Goal: Use online tool/utility: Utilize a website feature to perform a specific function

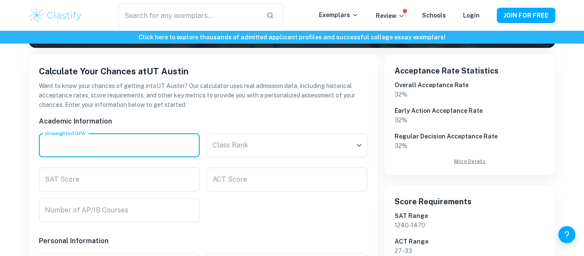
scroll to position [133, 0]
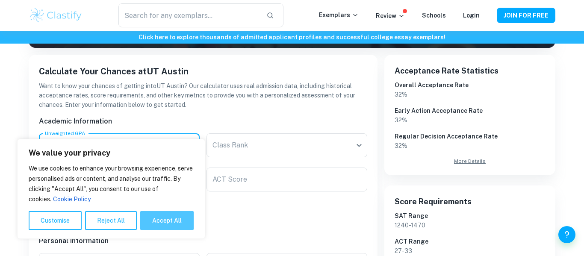
type input "3.8"
click at [154, 221] on button "Accept All" at bounding box center [166, 220] width 53 height 19
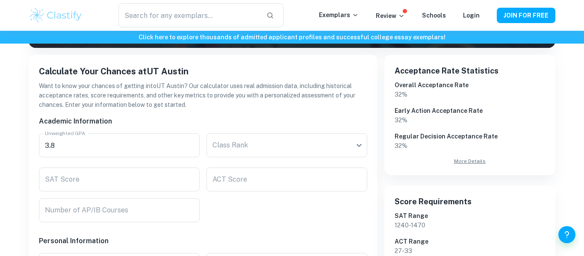
checkbox input "true"
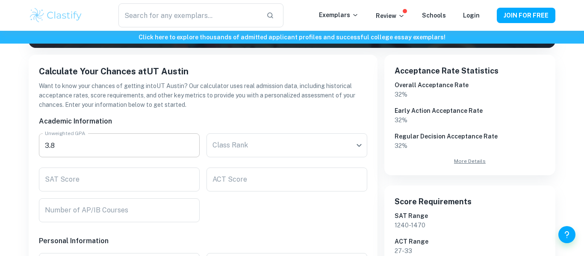
click at [67, 147] on input "3.8" at bounding box center [119, 145] width 161 height 24
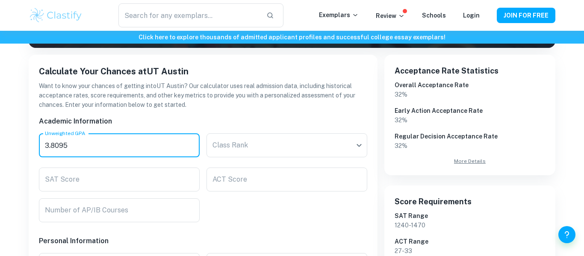
click at [62, 147] on input "3.8095" at bounding box center [119, 145] width 161 height 24
type input "3.8095"
click at [66, 187] on input "SAT Score" at bounding box center [119, 180] width 161 height 24
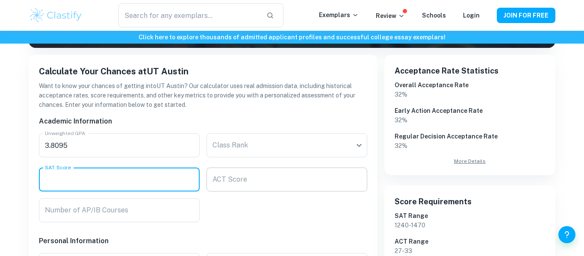
click at [238, 181] on div "ACT Score ACT Score" at bounding box center [286, 180] width 161 height 24
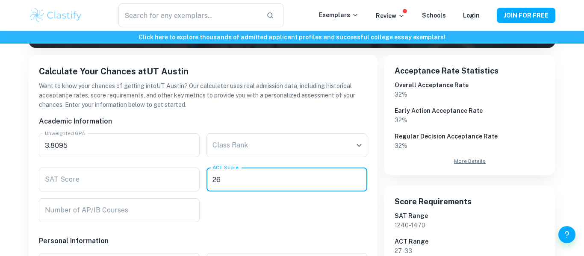
type input "26"
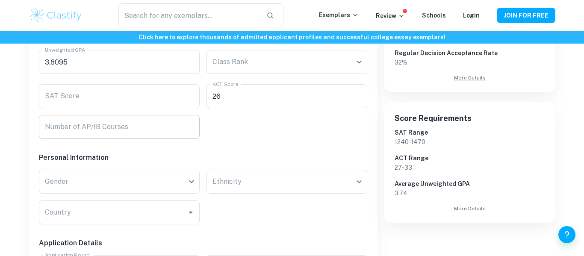
scroll to position [242, 0]
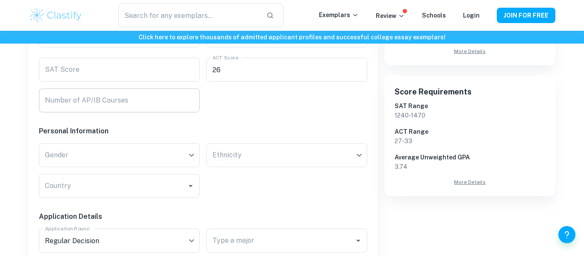
click at [92, 100] on input "Number of AP/IB Courses" at bounding box center [119, 100] width 161 height 24
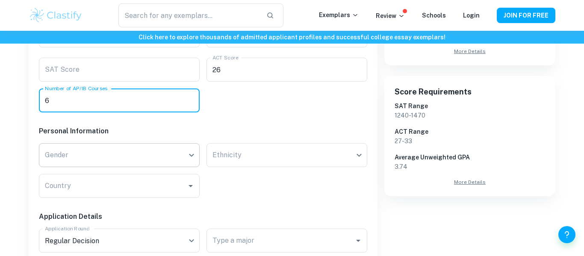
type input "6"
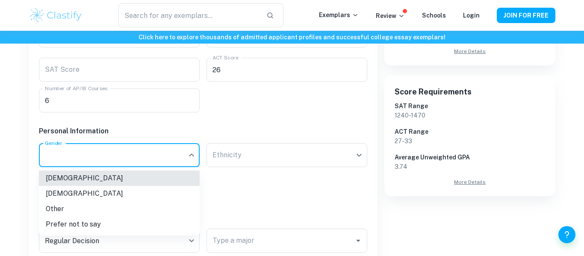
click at [59, 191] on li "[DEMOGRAPHIC_DATA]" at bounding box center [119, 193] width 161 height 15
type input "[DEMOGRAPHIC_DATA]"
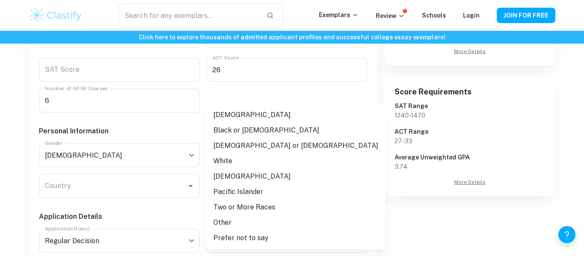
click at [226, 161] on li "White" at bounding box center [295, 160] width 179 height 15
type input "white"
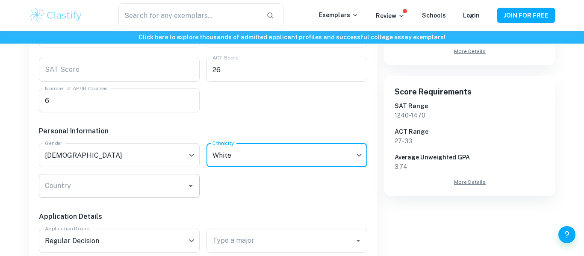
click at [138, 193] on input "Country" at bounding box center [113, 186] width 140 height 16
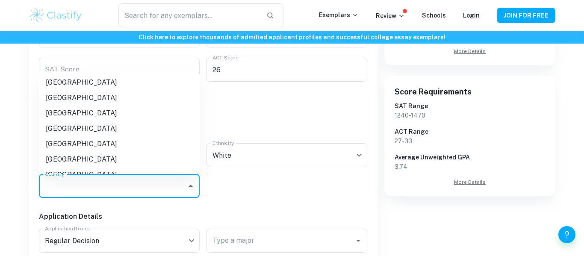
type input "[GEOGRAPHIC_DATA]"
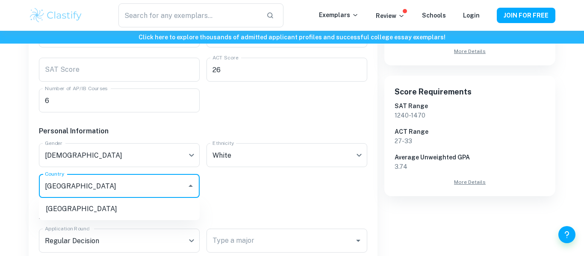
click at [233, 192] on div "Academic Information Unweighted GPA 3.8095 Unweighted GPA Class Rank ​ Class Ra…" at bounding box center [199, 224] width 335 height 449
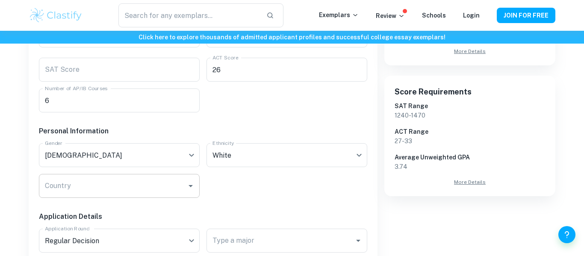
click at [154, 188] on input "Country" at bounding box center [113, 186] width 140 height 16
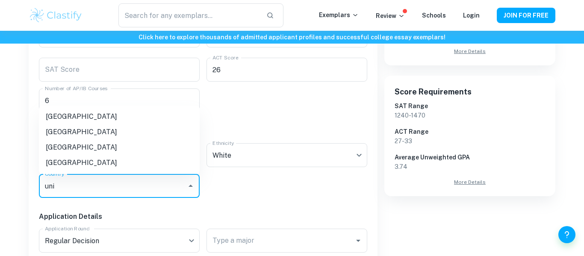
click at [59, 158] on li "[GEOGRAPHIC_DATA]" at bounding box center [119, 162] width 161 height 15
type input "[GEOGRAPHIC_DATA]"
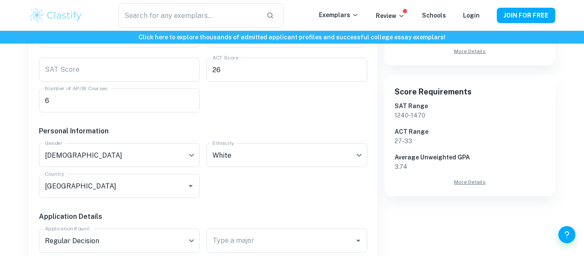
click at [245, 187] on div "Academic Information Unweighted GPA 3.8095 Unweighted GPA Class Rank ​ Class Ra…" at bounding box center [199, 224] width 335 height 449
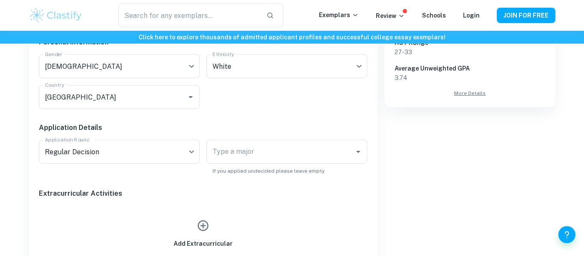
scroll to position [332, 0]
click at [153, 136] on div "Application Round Regular Decision RD Application Round" at bounding box center [116, 154] width 168 height 42
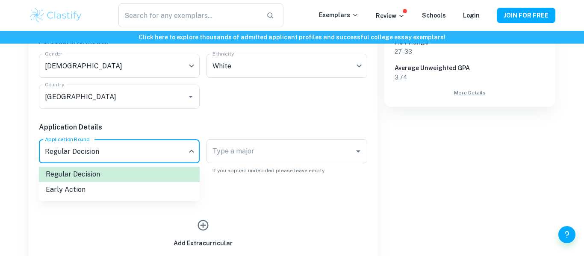
click at [111, 189] on li "Early Action" at bounding box center [119, 189] width 161 height 15
type input "EA"
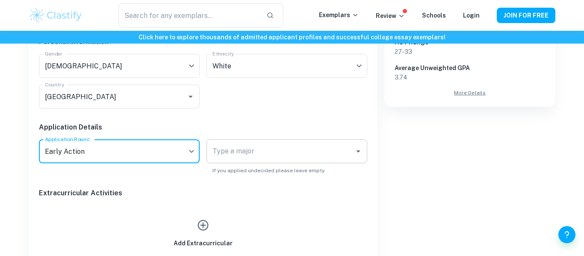
click at [216, 158] on input "Type a major" at bounding box center [280, 151] width 140 height 16
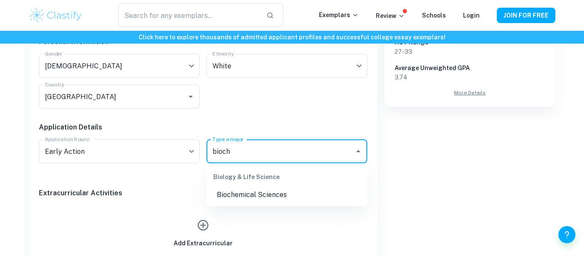
click at [227, 190] on li "Biochemical Sciences" at bounding box center [286, 194] width 161 height 15
type input "Biochemical Sciences"
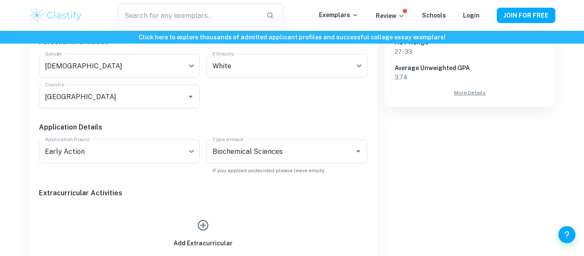
click at [174, 171] on div "Application Round Early Action EA Application Round" at bounding box center [116, 154] width 168 height 42
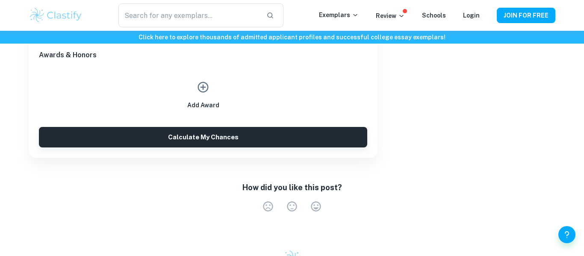
scroll to position [558, 0]
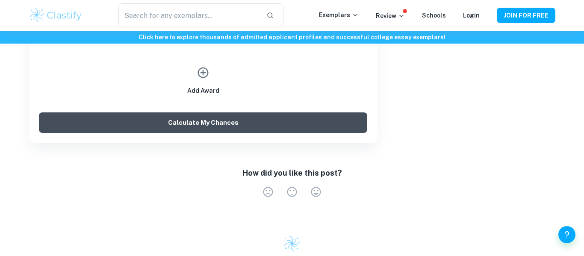
click at [145, 118] on button "Calculate My Chances" at bounding box center [203, 122] width 328 height 21
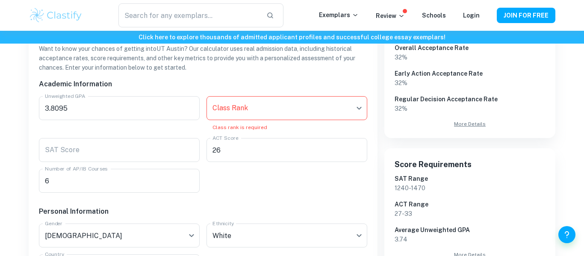
scroll to position [180, 0]
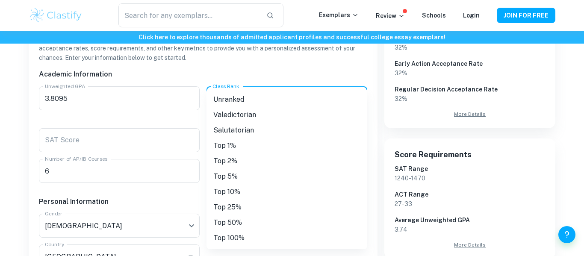
click at [240, 106] on li "Unranked" at bounding box center [286, 99] width 161 height 15
type input "Unranked"
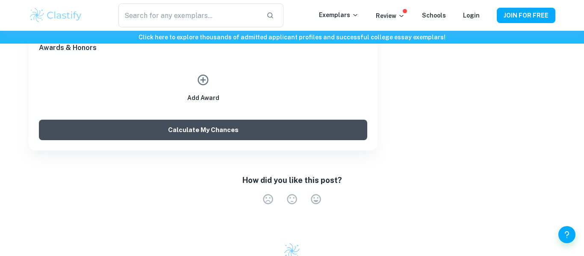
click at [177, 129] on button "Calculate My Chances" at bounding box center [203, 130] width 328 height 21
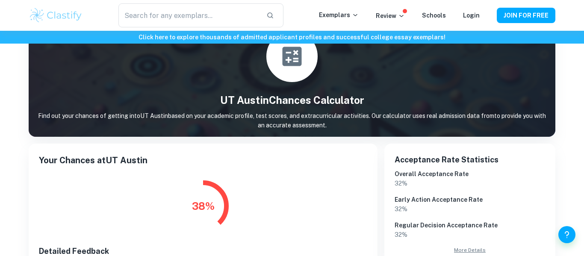
scroll to position [36, 0]
